Goal: Information Seeking & Learning: Learn about a topic

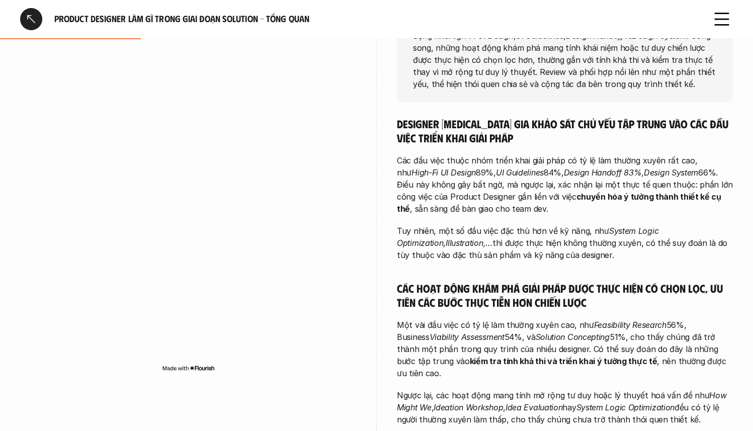
scroll to position [94, 0]
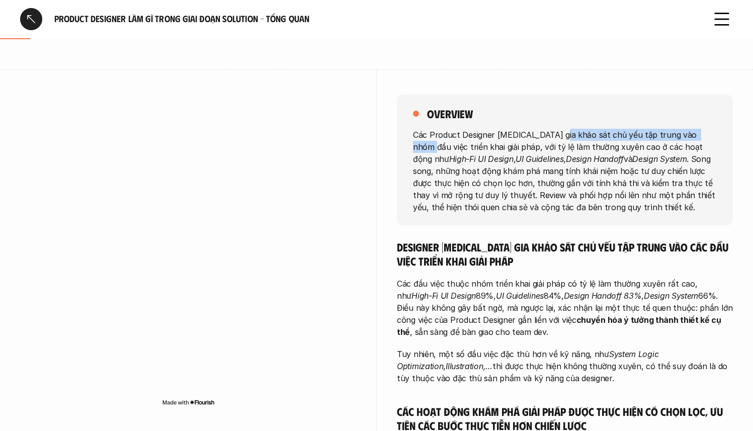
drag, startPoint x: 556, startPoint y: 140, endPoint x: 703, endPoint y: 131, distance: 147.7
click at [703, 131] on p "Các Product Designer [MEDICAL_DATA] gia khảo sát chủ yếu tập trung vào nhóm đầu…" at bounding box center [565, 170] width 304 height 85
click at [700, 147] on p "Các Product Designer [MEDICAL_DATA] gia khảo sát chủ yếu tập trung vào nhóm đầu…" at bounding box center [565, 170] width 304 height 85
drag, startPoint x: 481, startPoint y: 152, endPoint x: 546, endPoint y: 158, distance: 64.7
click at [546, 158] on p "Các Product Designer tham gia khảo sát chủ yếu tập trung vào nhóm đầu việc triể…" at bounding box center [565, 170] width 304 height 85
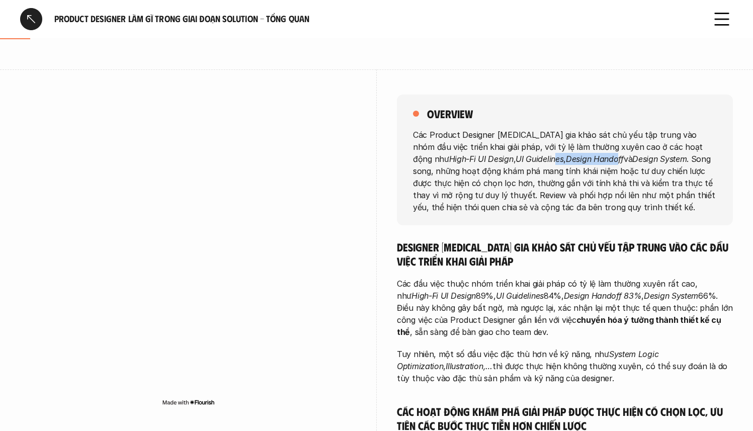
click at [566, 158] on em "Design Handoff" at bounding box center [595, 158] width 58 height 10
click at [659, 195] on p "Các Product Designer tham gia khảo sát chủ yếu tập trung vào nhóm đầu việc triể…" at bounding box center [565, 170] width 304 height 85
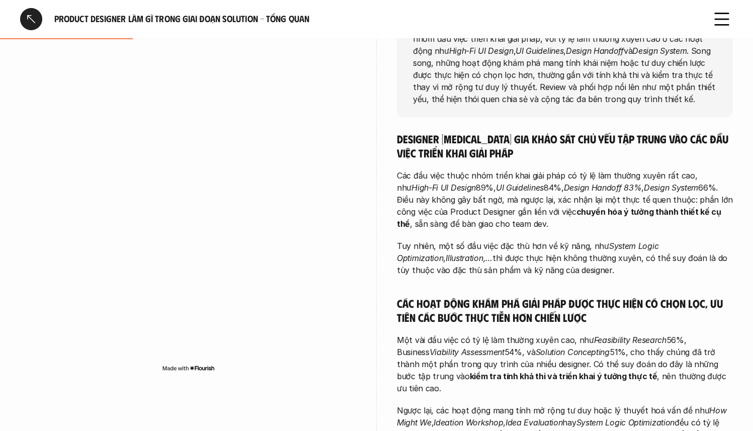
scroll to position [209, 0]
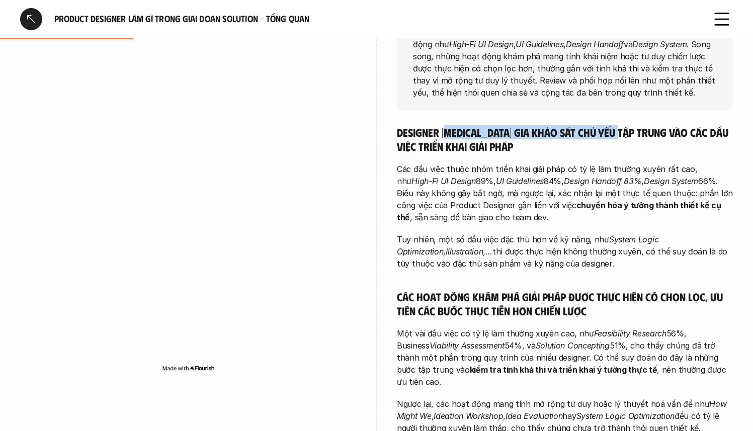
drag, startPoint x: 448, startPoint y: 126, endPoint x: 626, endPoint y: 135, distance: 178.3
click at [626, 135] on h5 "Designer tham gia khảo sát chủ yếu tập trung vào các đầu việc triển khai giải p…" at bounding box center [565, 139] width 336 height 28
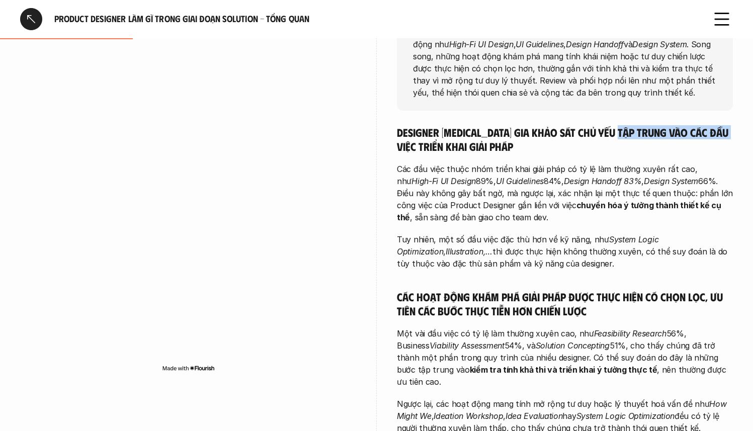
drag, startPoint x: 626, startPoint y: 135, endPoint x: 715, endPoint y: 136, distance: 89.0
click at [715, 136] on h5 "Designer tham gia khảo sát chủ yếu tập trung vào các đầu việc triển khai giải p…" at bounding box center [565, 139] width 336 height 28
click at [540, 158] on div "Designer tham gia khảo sát chủ yếu tập trung vào các đầu việc triển khai giải p…" at bounding box center [565, 384] width 336 height 518
drag, startPoint x: 544, startPoint y: 233, endPoint x: 630, endPoint y: 235, distance: 86.5
click at [630, 235] on p "Tuy nhiên, một số đầu việc đặc thù hơn về kỹ năng, như System Logic Optimizatio…" at bounding box center [565, 251] width 336 height 36
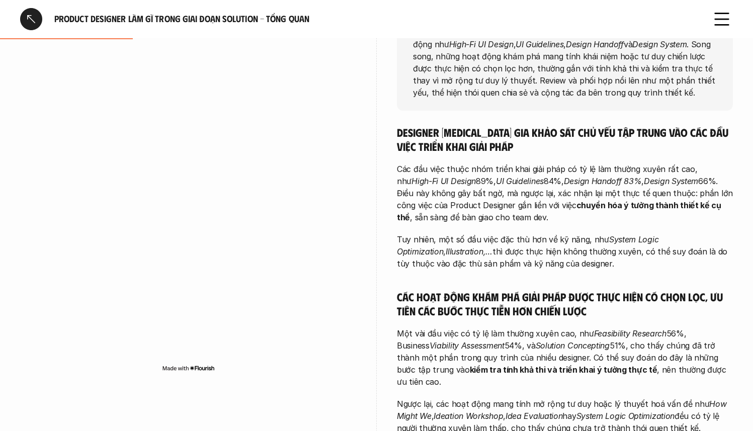
click at [630, 235] on em "System Logic Optimization" at bounding box center [529, 245] width 264 height 22
drag, startPoint x: 630, startPoint y: 235, endPoint x: 673, endPoint y: 239, distance: 42.4
click at [661, 239] on em "System Logic Optimization" at bounding box center [529, 245] width 264 height 22
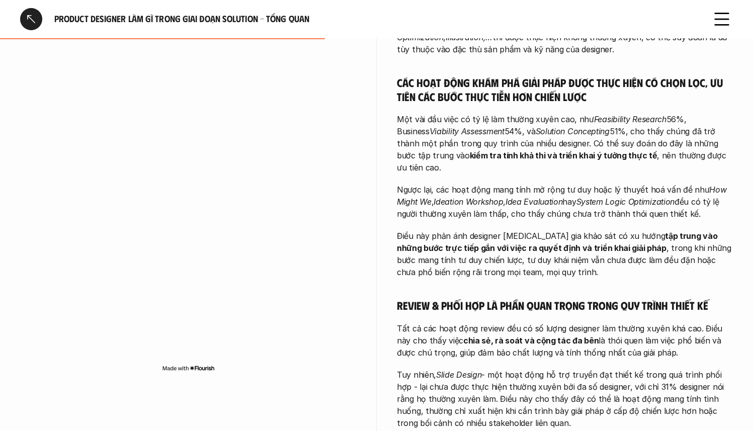
scroll to position [429, 0]
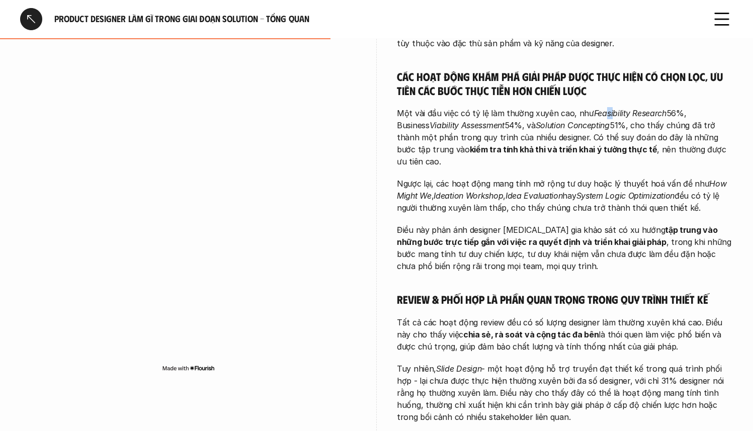
click at [608, 113] on em "Feasibility Research" at bounding box center [630, 113] width 72 height 10
click at [601, 114] on em "Feasibility Research" at bounding box center [630, 113] width 72 height 10
drag, startPoint x: 590, startPoint y: 113, endPoint x: 660, endPoint y: 111, distance: 69.9
click at [660, 111] on em "Feasibility Research" at bounding box center [630, 113] width 72 height 10
click at [612, 119] on p "Một vài đầu việc có tỷ lệ làm thường xuyên cao, như Feasibility Research 56%, B…" at bounding box center [565, 137] width 336 height 60
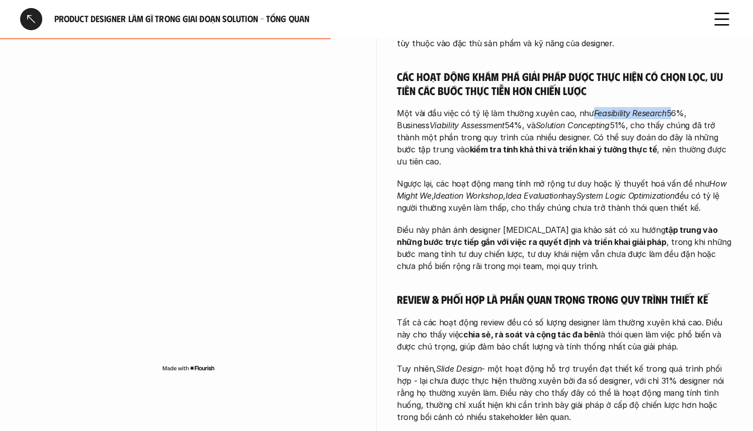
drag, startPoint x: 590, startPoint y: 113, endPoint x: 663, endPoint y: 116, distance: 73.5
click at [663, 116] on p "Một vài đầu việc có tỷ lệ làm thường xuyên cao, như Feasibility Research 56%, B…" at bounding box center [565, 137] width 336 height 60
click at [609, 114] on em "Feasibility Research" at bounding box center [630, 113] width 72 height 10
drag, startPoint x: 688, startPoint y: 112, endPoint x: 475, endPoint y: 122, distance: 213.0
click at [475, 122] on p "Một vài đầu việc có tỷ lệ làm thường xuyên cao, như Feasibility Research 56%, B…" at bounding box center [565, 137] width 336 height 60
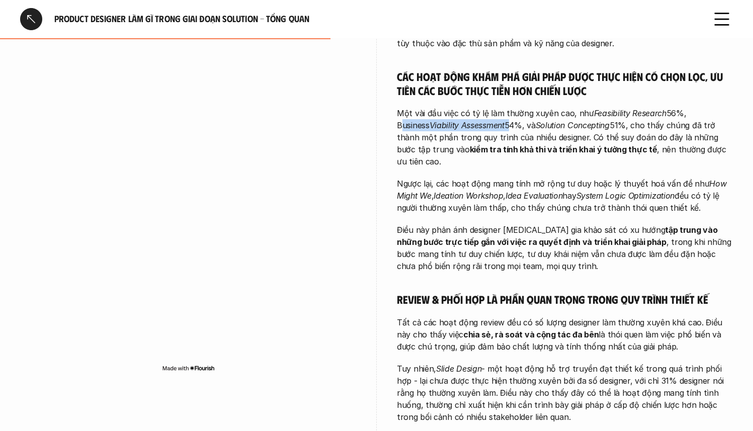
copy p "Business Viability Assessment"
click at [632, 143] on p "Một vài đầu việc có tỷ lệ làm thường xuyên cao, như Feasibility Research 56%, B…" at bounding box center [565, 137] width 336 height 60
drag, startPoint x: 521, startPoint y: 151, endPoint x: 579, endPoint y: 153, distance: 58.4
click at [579, 153] on strong "kiểm tra tính khả thi và triển khai ý tưởng thực tế" at bounding box center [564, 149] width 188 height 10
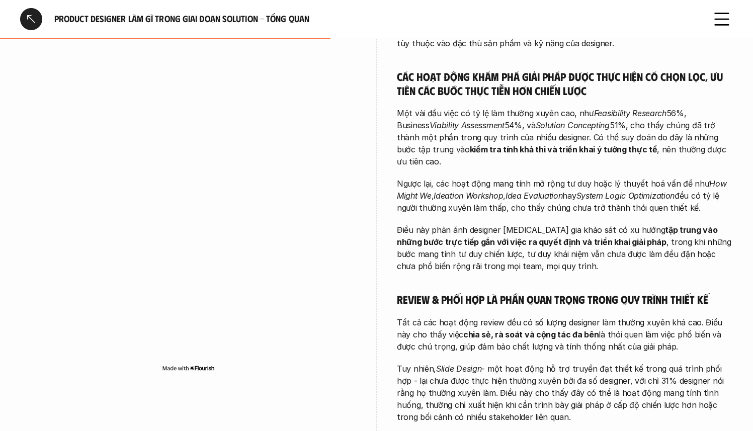
click at [566, 133] on p "Một vài đầu việc có tỷ lệ làm thường xuyên cao, như Feasibility Research 56%, B…" at bounding box center [565, 137] width 336 height 60
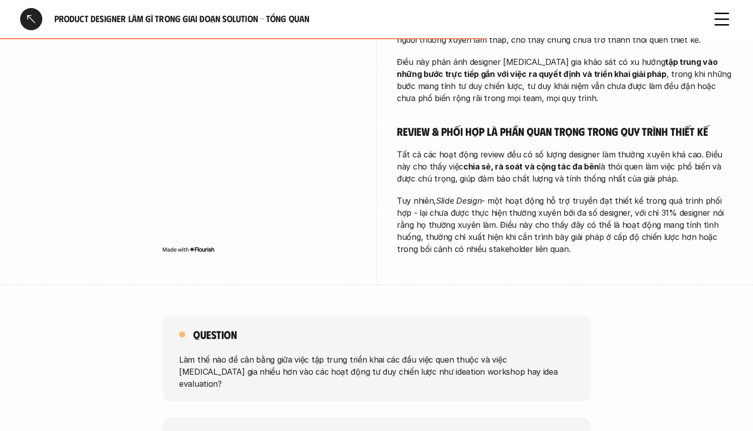
scroll to position [604, 0]
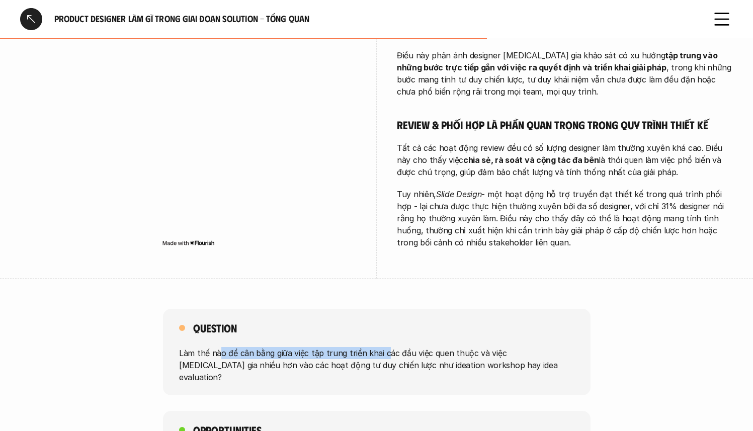
drag, startPoint x: 221, startPoint y: 340, endPoint x: 383, endPoint y: 345, distance: 162.1
click at [383, 347] on p "Làm thế nào để cân bằng giữa việc tập trung triển khai các đầu việc quen thuộc …" at bounding box center [376, 365] width 395 height 36
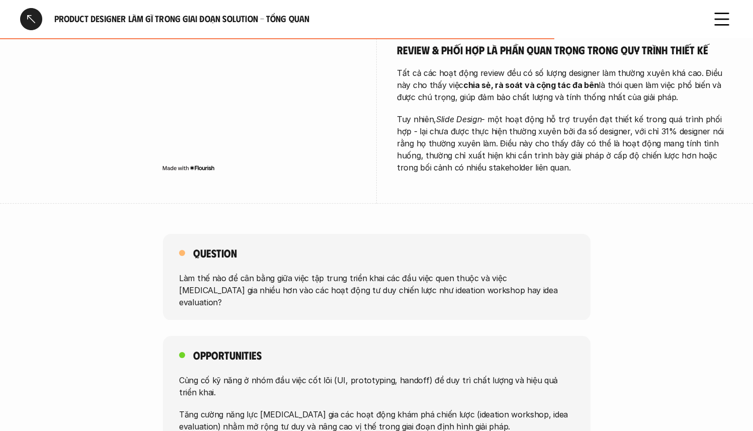
scroll to position [785, 0]
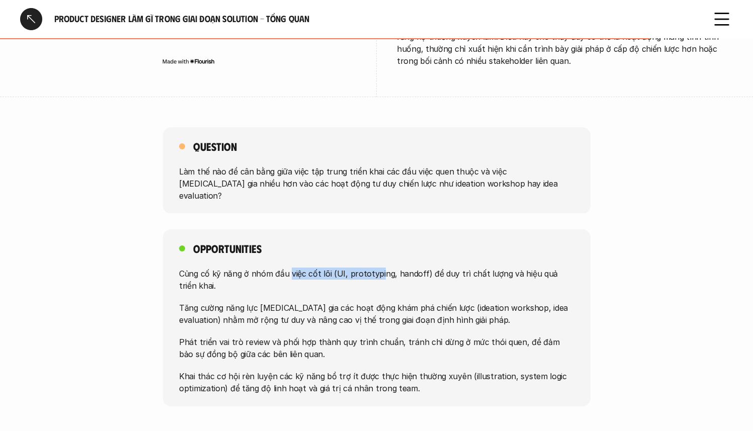
drag, startPoint x: 291, startPoint y: 247, endPoint x: 379, endPoint y: 245, distance: 87.6
click at [379, 268] on p "Củng cố kỹ năng ở nhóm đầu việc cốt lõi (UI, prototyping, handoff) để duy trì c…" at bounding box center [376, 280] width 395 height 24
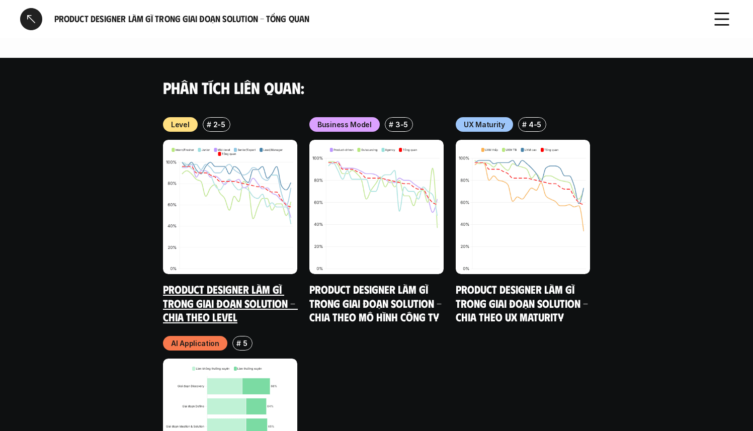
scroll to position [1294, 0]
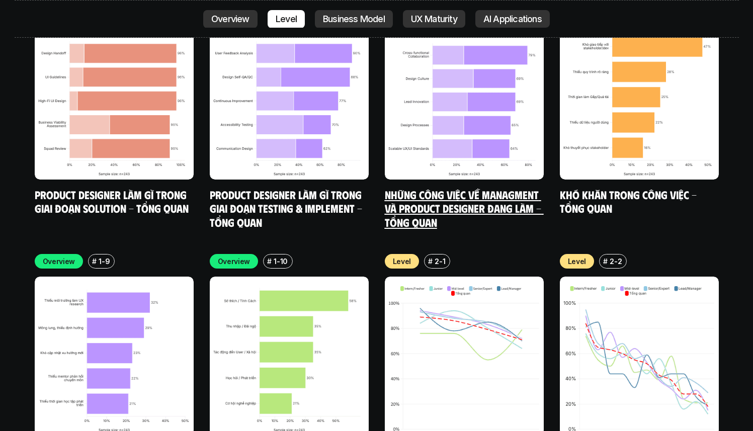
scroll to position [3898, 0]
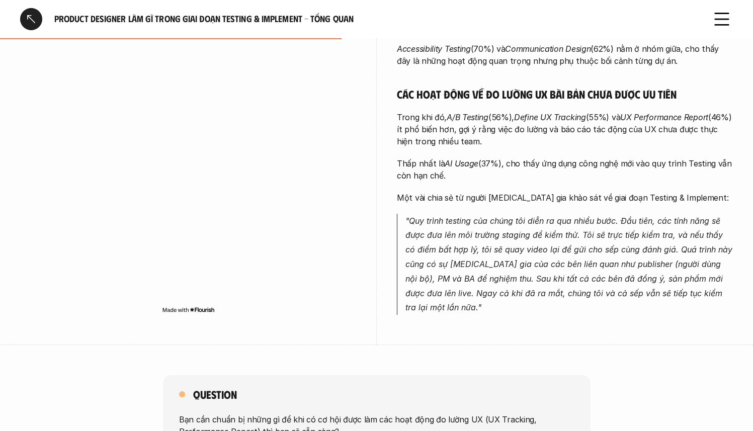
scroll to position [563, 0]
